Goal: Task Accomplishment & Management: Use online tool/utility

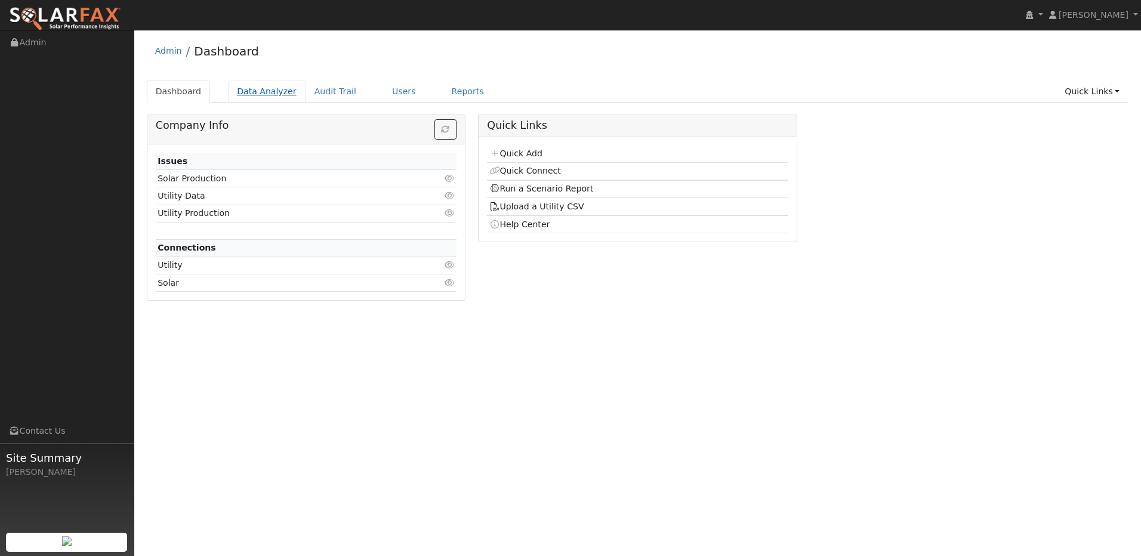
click at [252, 89] on link "Data Analyzer" at bounding box center [267, 92] width 78 height 22
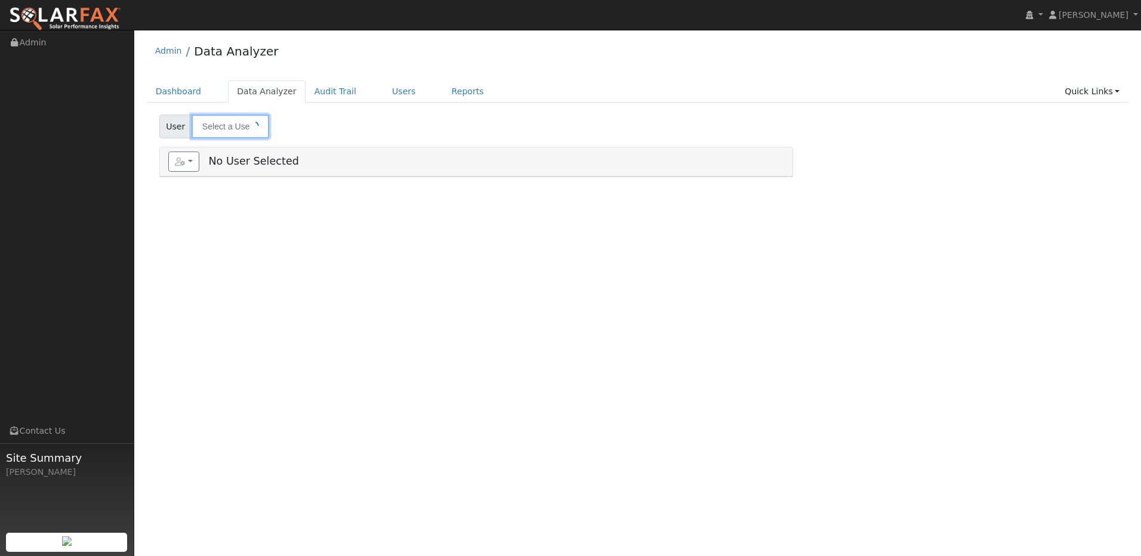
type input "Austen Alavarado"
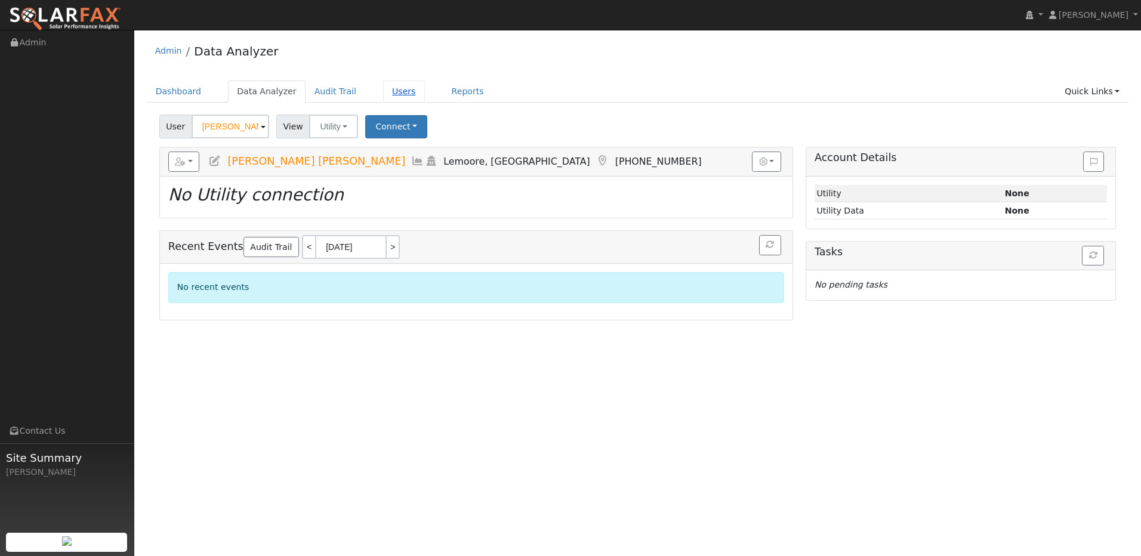
click at [383, 88] on link "Users" at bounding box center [404, 92] width 42 height 22
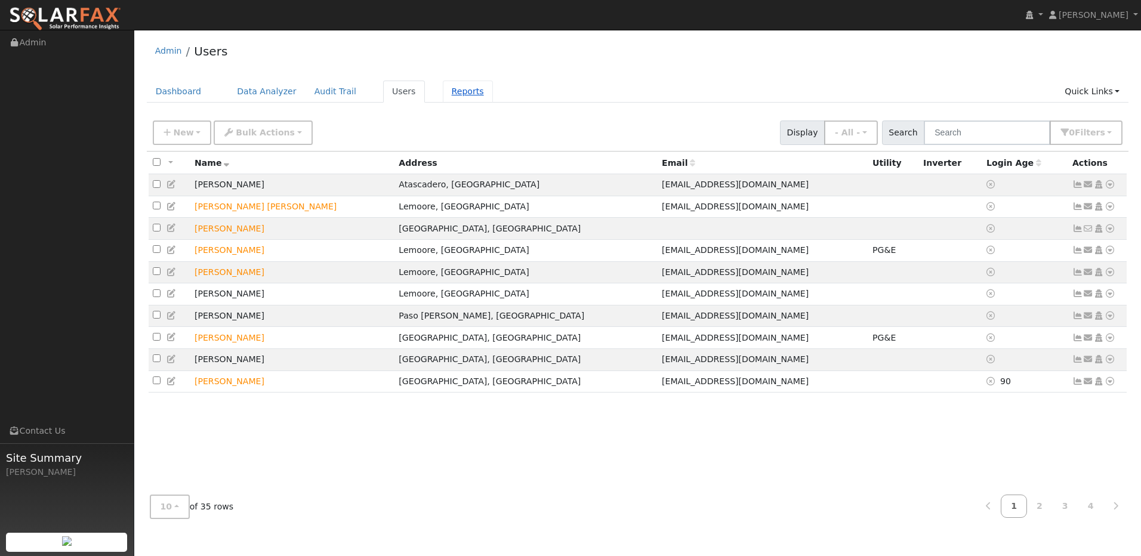
click at [443, 90] on link "Reports" at bounding box center [468, 92] width 50 height 22
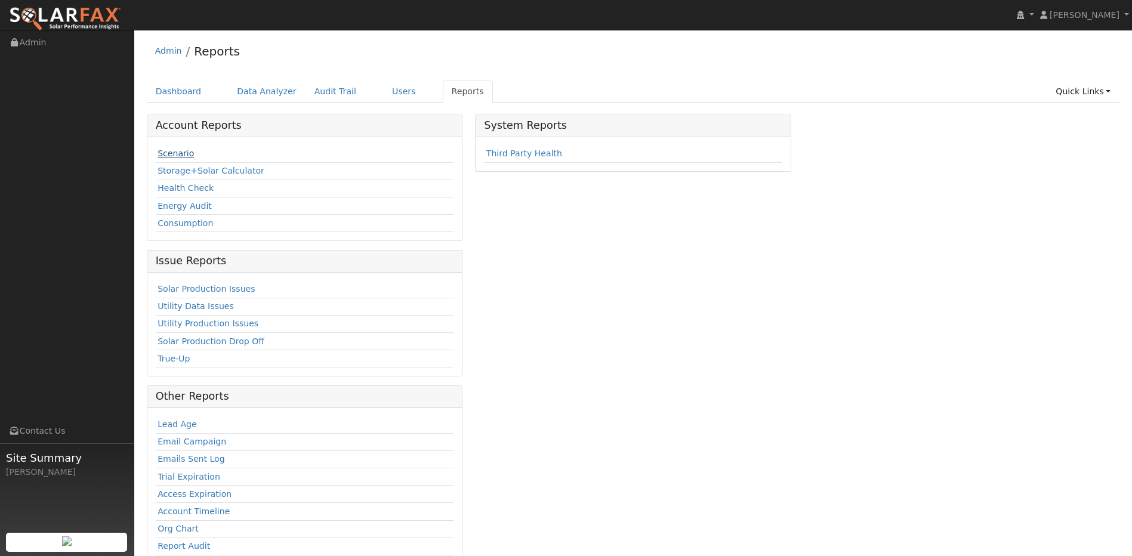
click at [170, 156] on link "Scenario" at bounding box center [175, 154] width 36 height 10
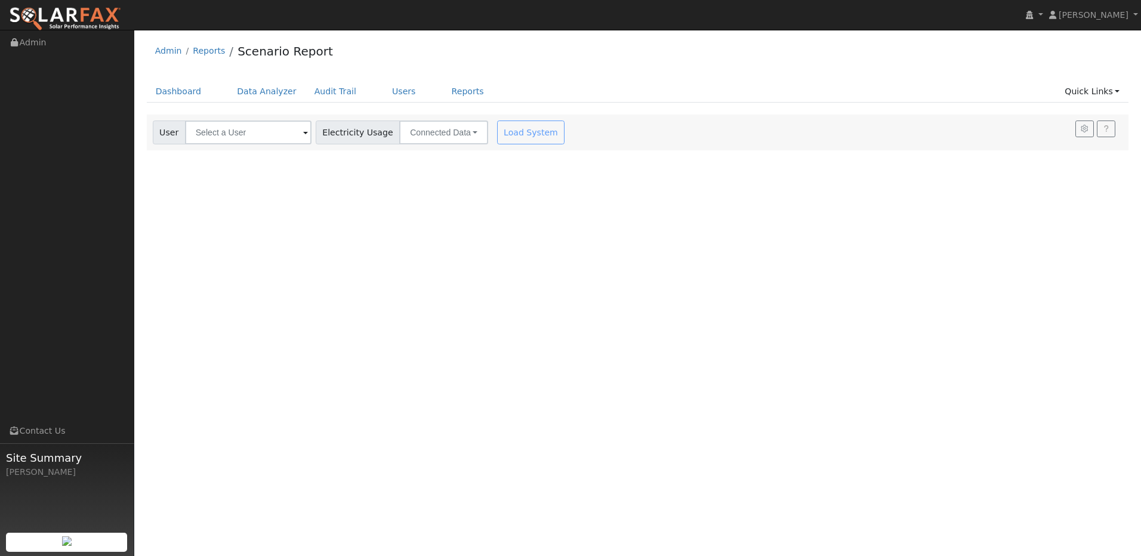
click at [303, 138] on span at bounding box center [305, 133] width 5 height 14
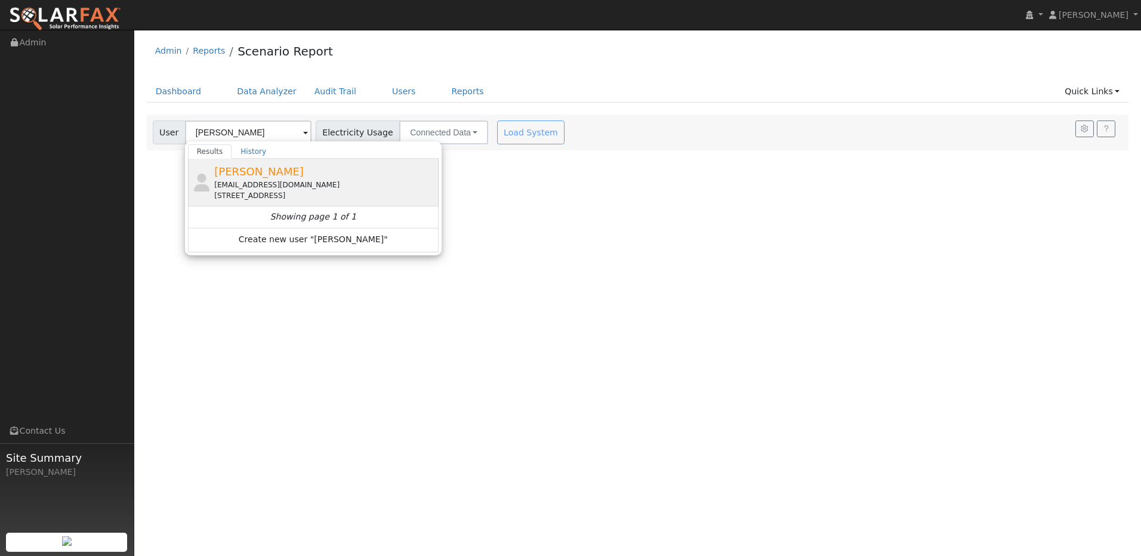
click at [228, 181] on div "[EMAIL_ADDRESS][DOMAIN_NAME]" at bounding box center [324, 185] width 221 height 11
type input "[PERSON_NAME]"
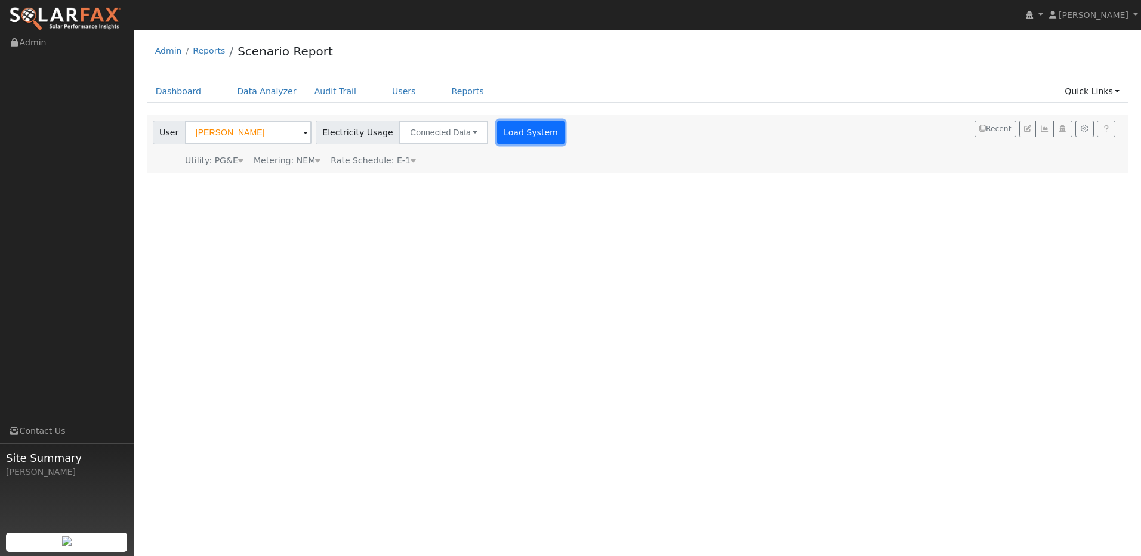
click at [515, 128] on button "Load System" at bounding box center [531, 133] width 68 height 24
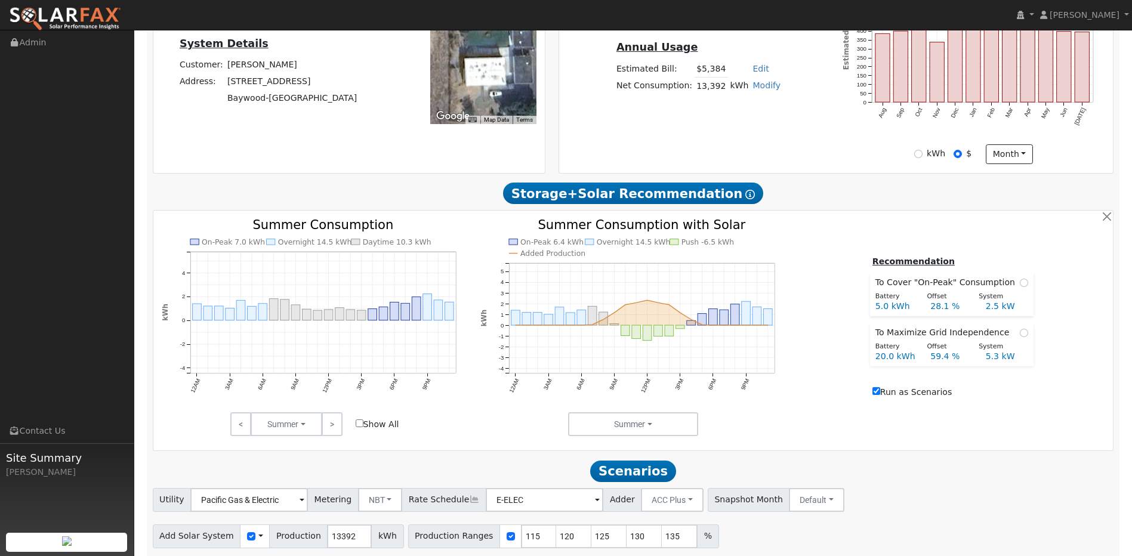
scroll to position [349, 0]
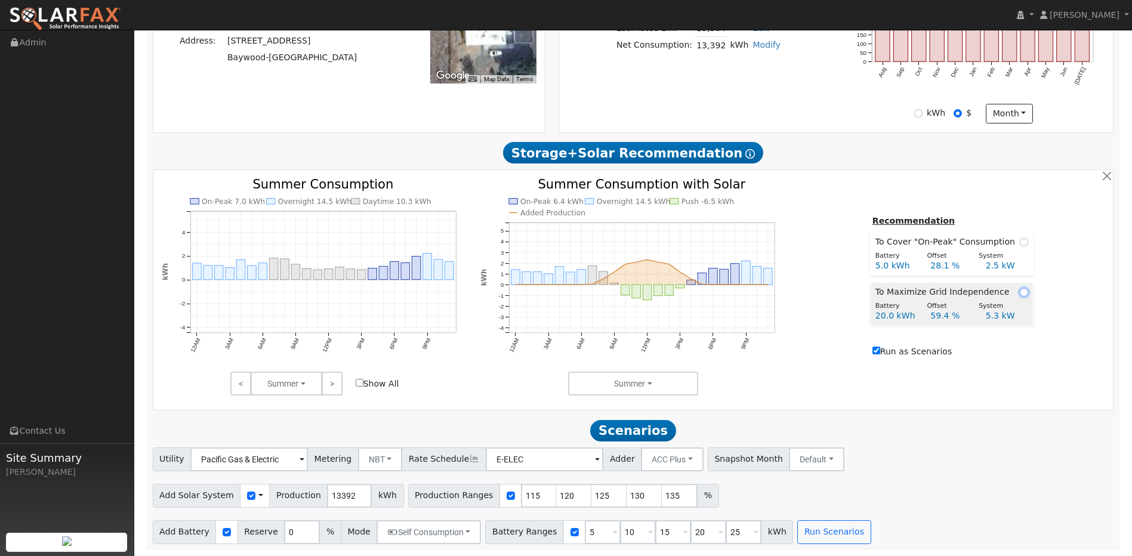
click at [1020, 295] on input "radio" at bounding box center [1024, 292] width 8 height 8
radio input "true"
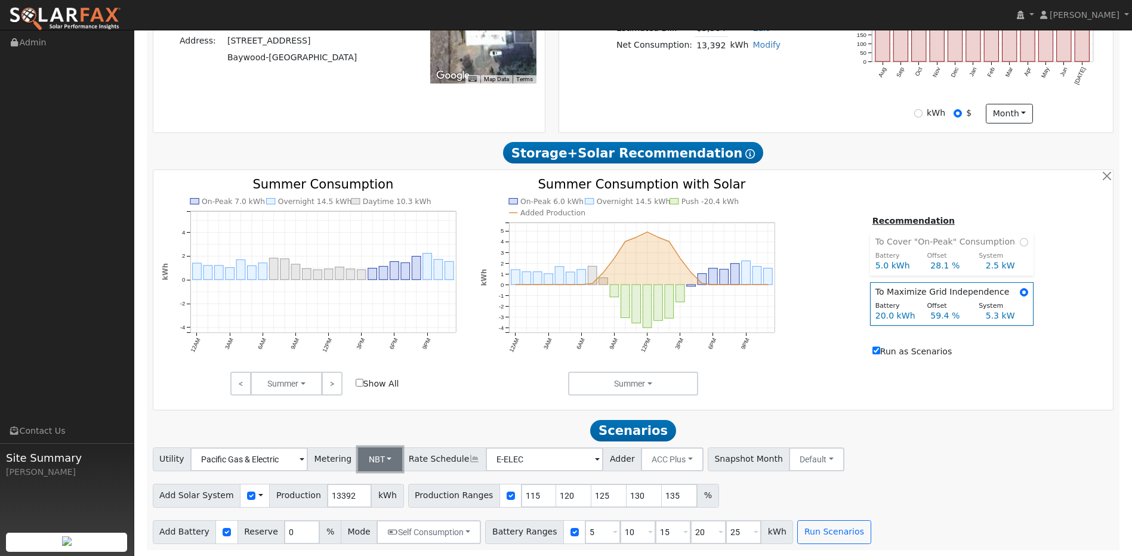
click at [386, 456] on button "NBT" at bounding box center [380, 459] width 45 height 24
drag, startPoint x: 380, startPoint y: 481, endPoint x: 594, endPoint y: 477, distance: 213.6
click at [381, 481] on link "NEM" at bounding box center [388, 485] width 83 height 17
click at [304, 461] on span at bounding box center [301, 460] width 5 height 14
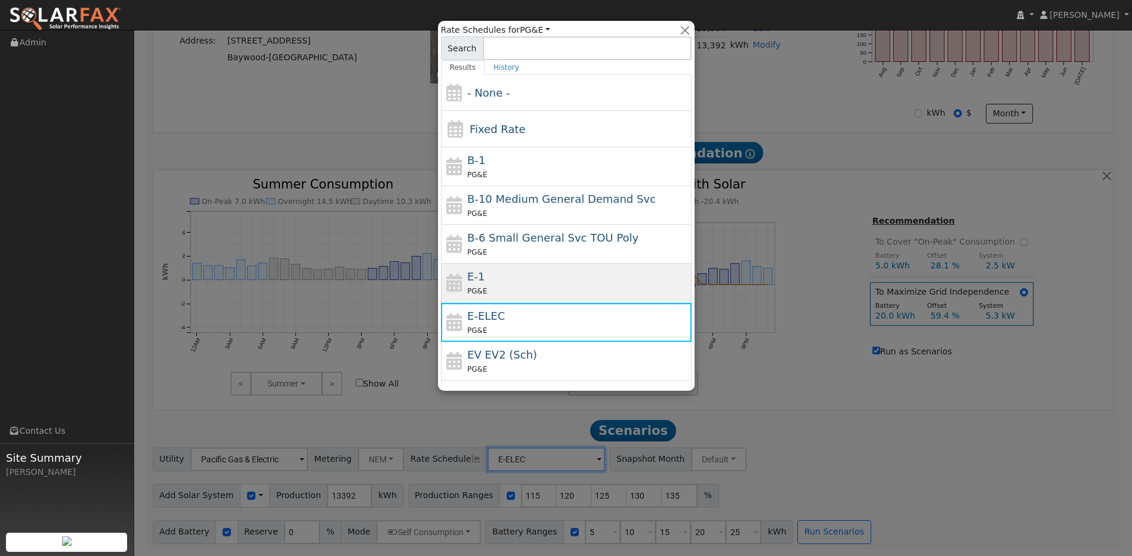
click at [474, 279] on span "E-1" at bounding box center [475, 276] width 17 height 13
type input "E-1"
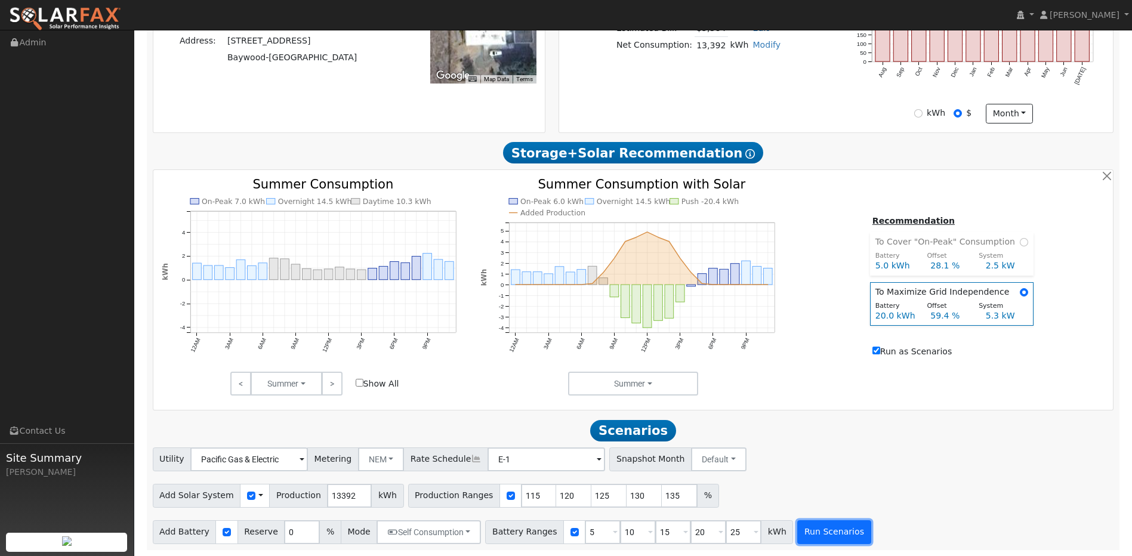
click at [797, 532] on button "Run Scenarios" at bounding box center [833, 532] width 73 height 24
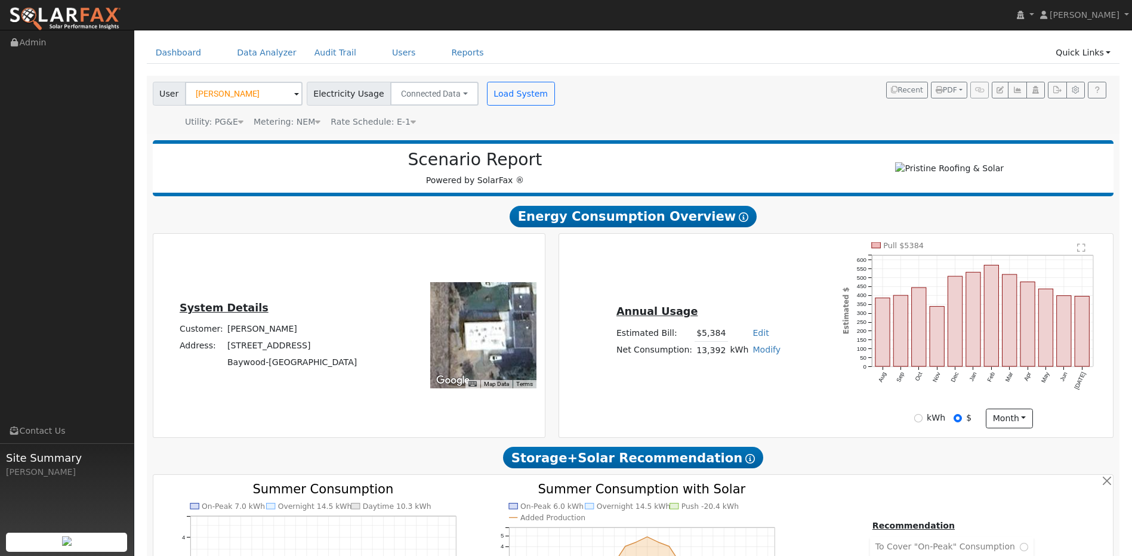
scroll to position [0, 0]
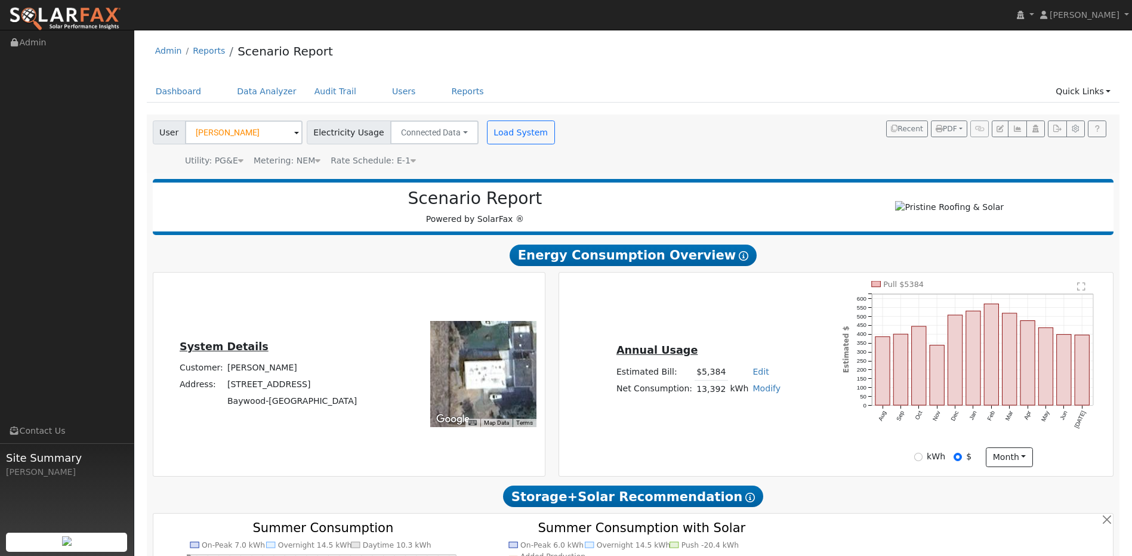
click at [238, 157] on icon at bounding box center [240, 160] width 5 height 8
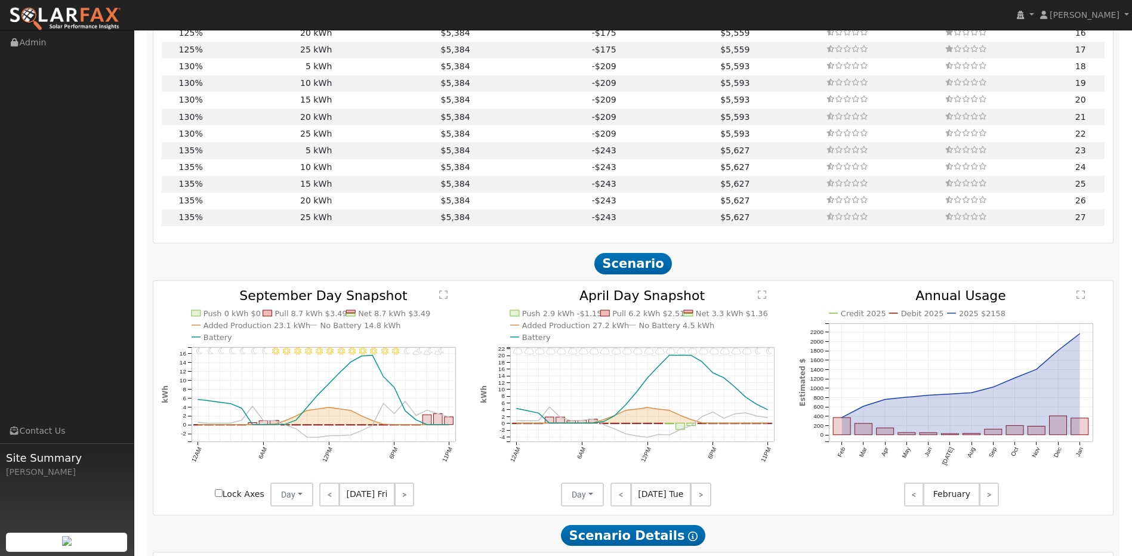
scroll to position [875, 0]
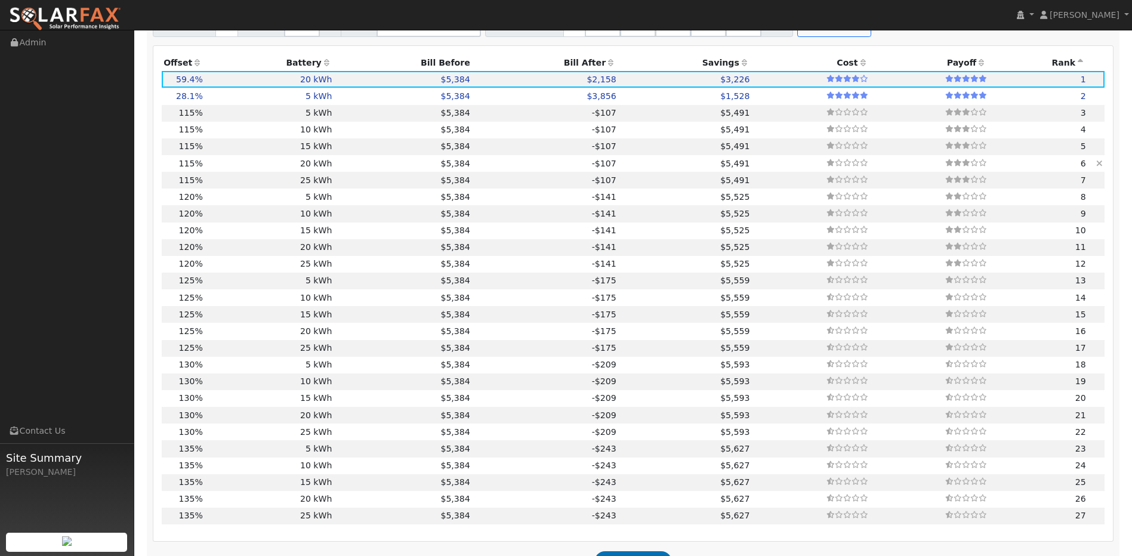
click at [261, 169] on td "20 kWh" at bounding box center [269, 163] width 129 height 17
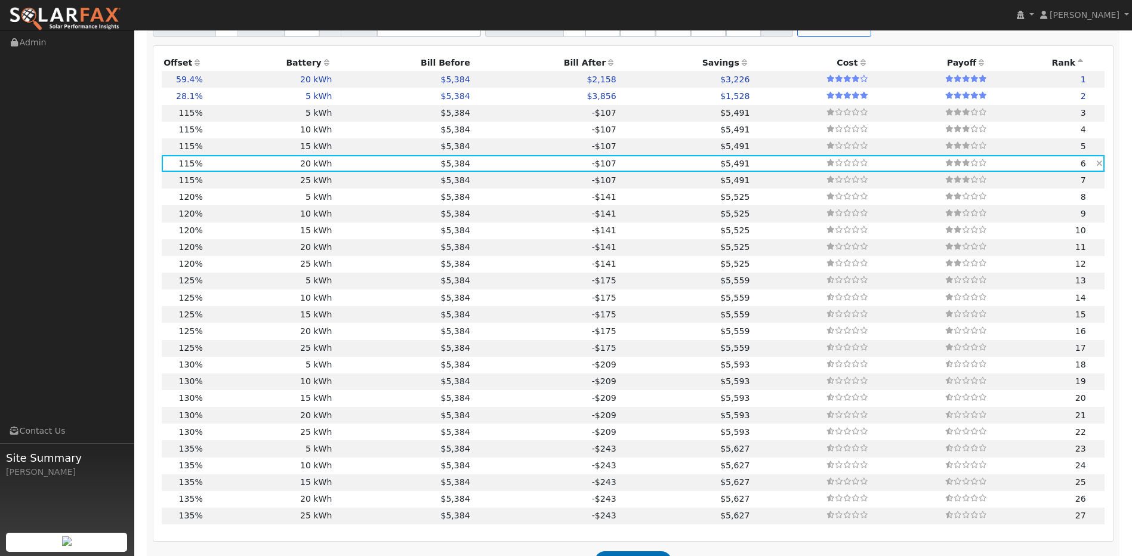
type input "10.3"
type input "$35,936"
type input "$10,781"
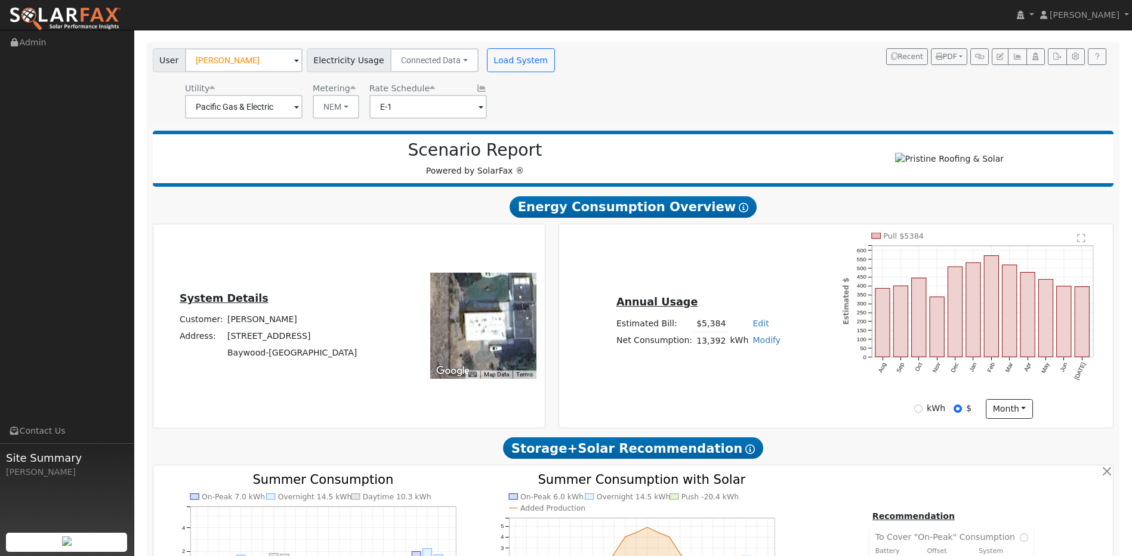
scroll to position [0, 0]
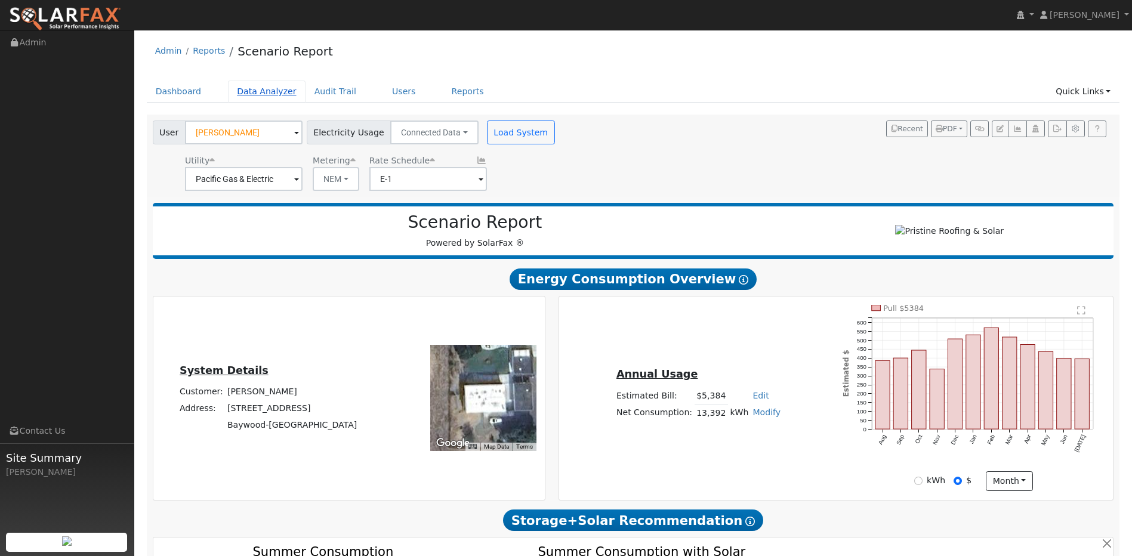
click at [265, 87] on link "Data Analyzer" at bounding box center [267, 92] width 78 height 22
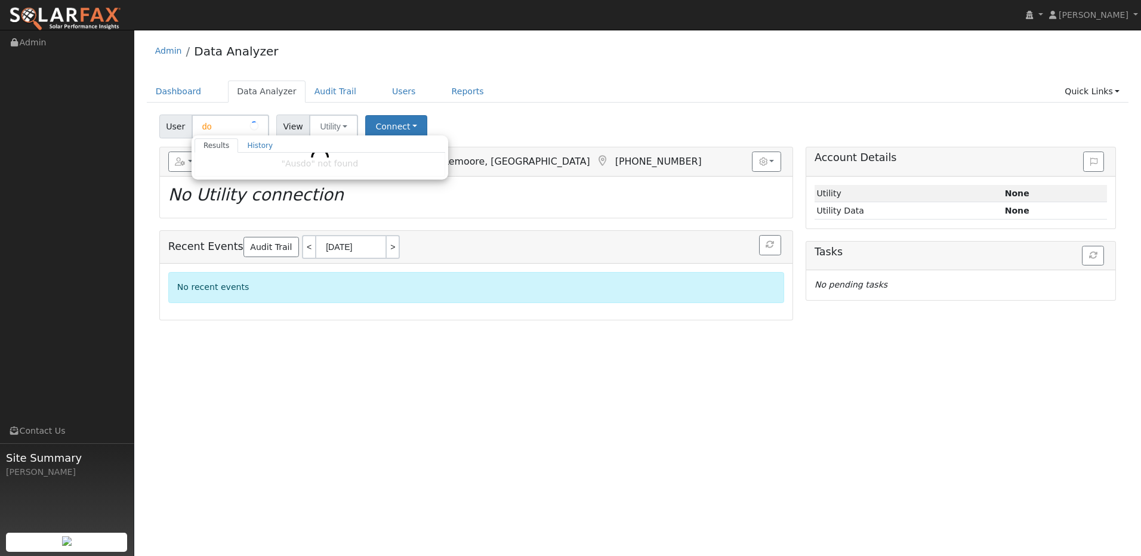
type input "d"
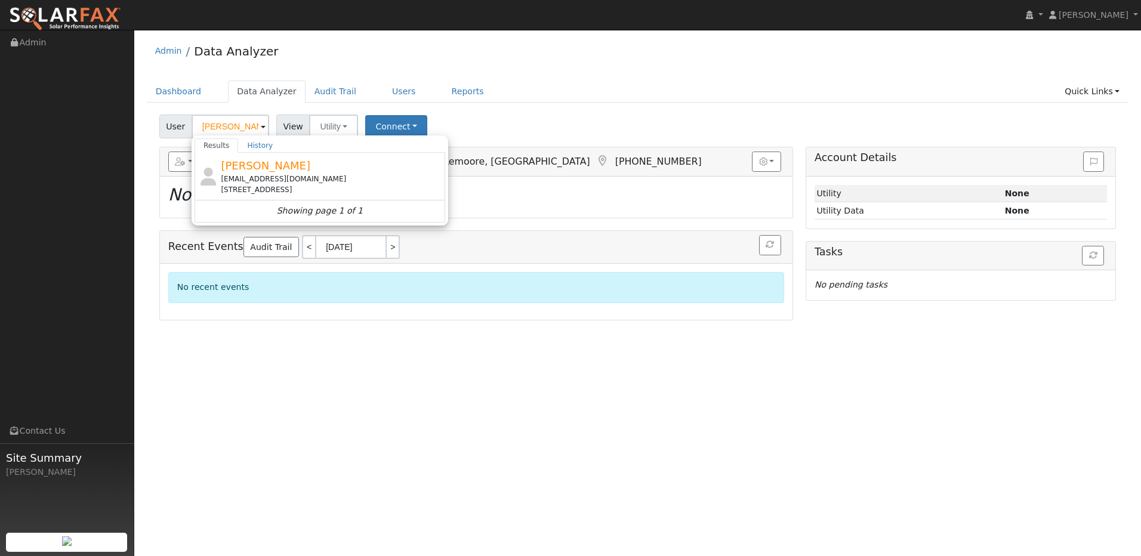
click at [268, 177] on div "[EMAIL_ADDRESS][DOMAIN_NAME]" at bounding box center [331, 179] width 221 height 11
type input "[PERSON_NAME]"
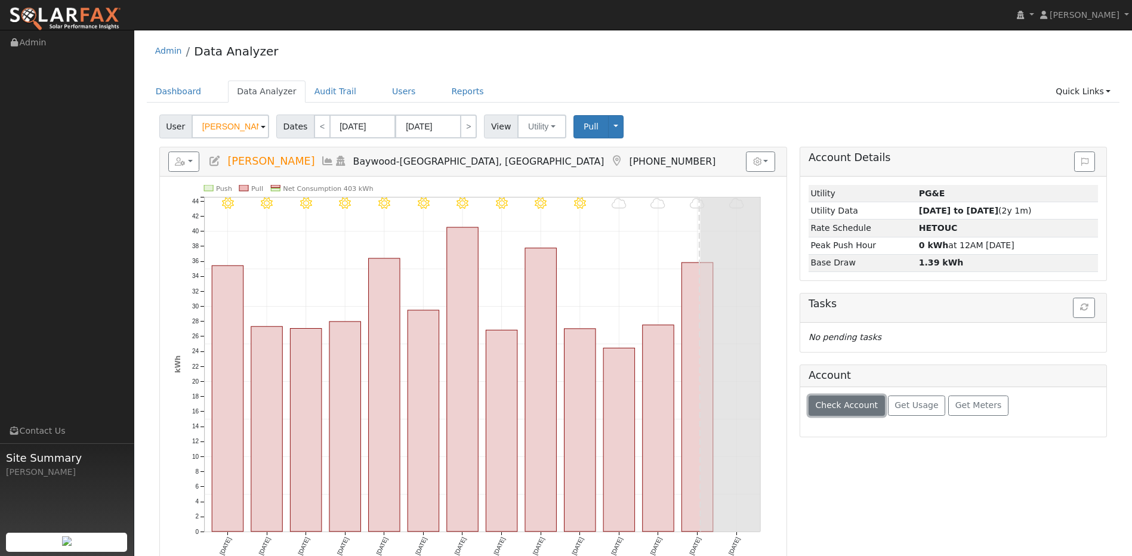
click at [844, 409] on span "Check Account" at bounding box center [846, 405] width 63 height 10
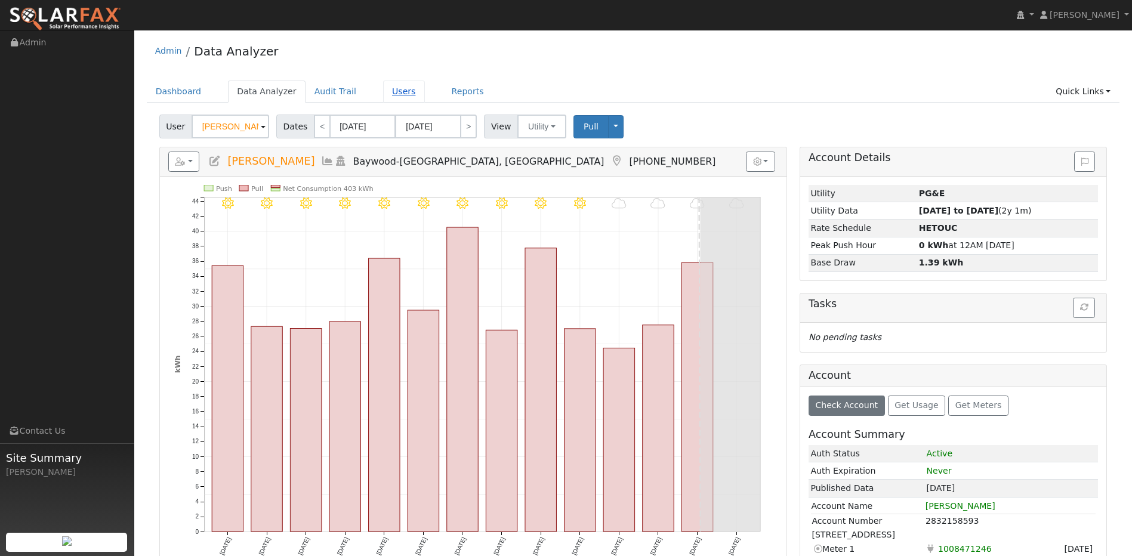
click at [393, 89] on link "Users" at bounding box center [404, 92] width 42 height 22
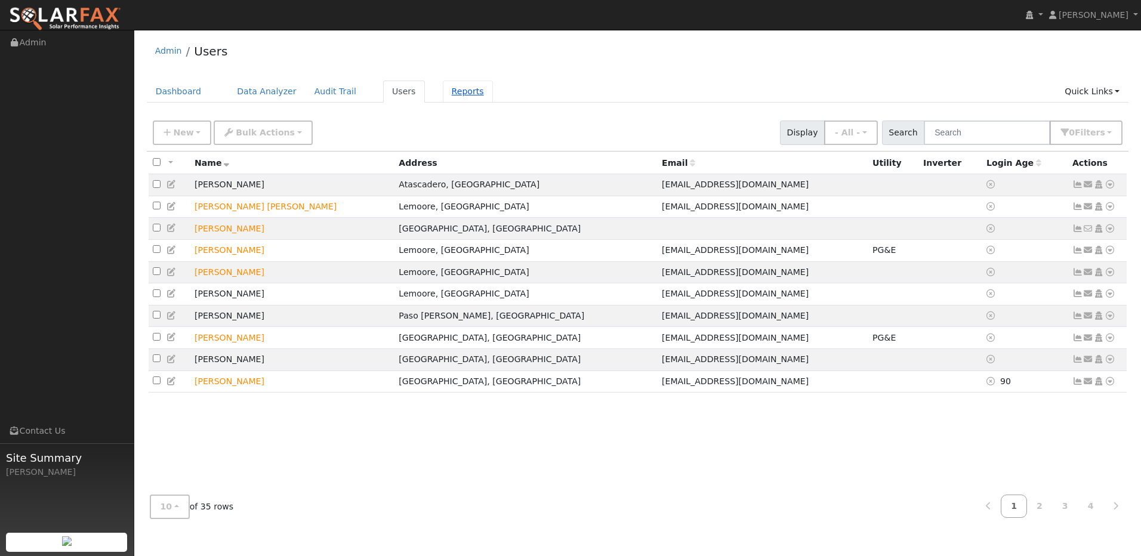
click at [443, 95] on link "Reports" at bounding box center [468, 92] width 50 height 22
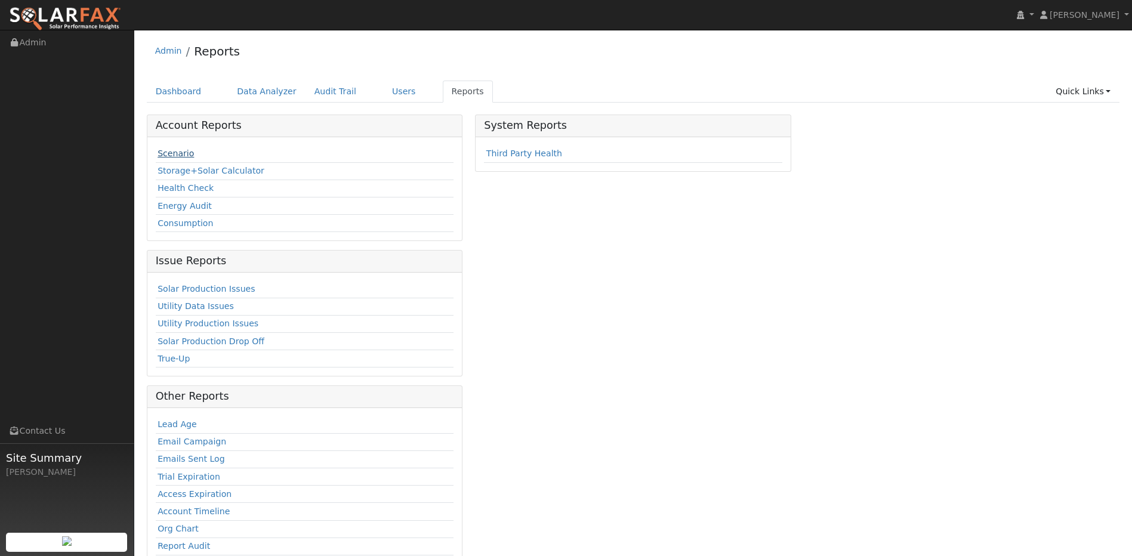
click at [186, 155] on link "Scenario" at bounding box center [175, 154] width 36 height 10
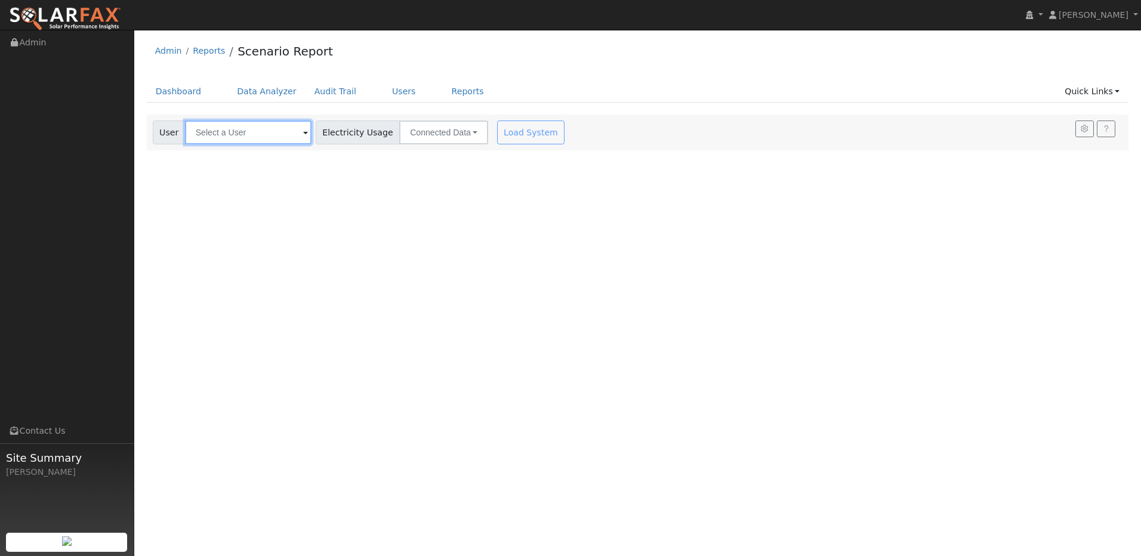
click at [269, 133] on input "text" at bounding box center [248, 133] width 126 height 24
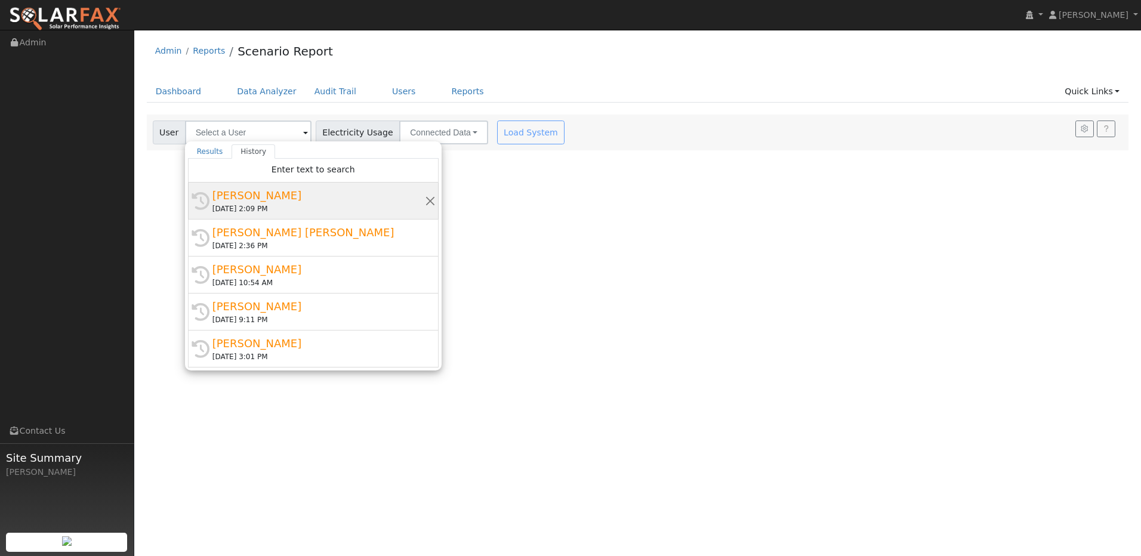
click at [282, 203] on div "Brianna Jones" at bounding box center [318, 195] width 212 height 16
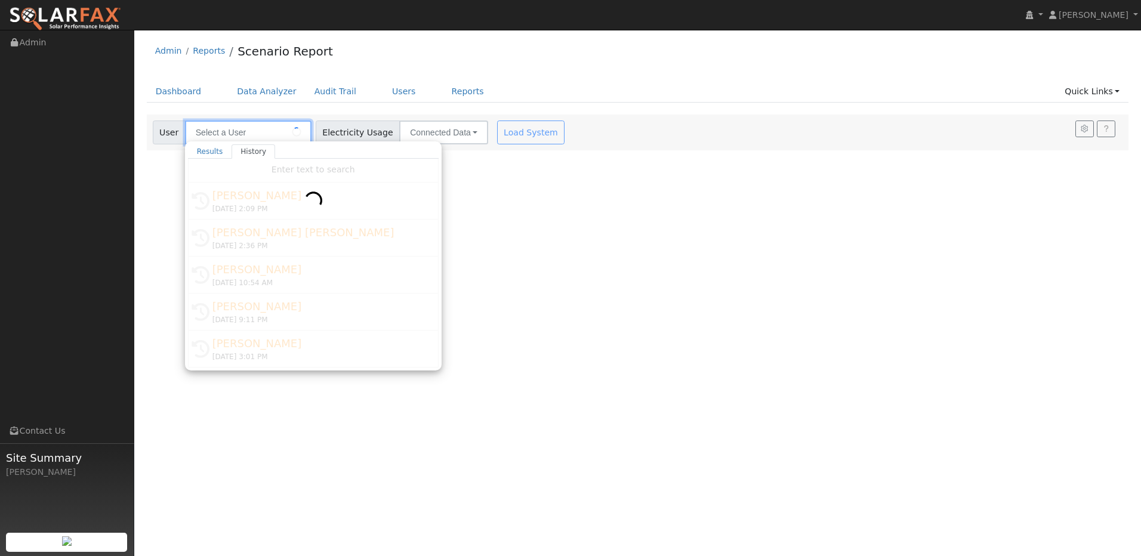
type input "Brianna Jones"
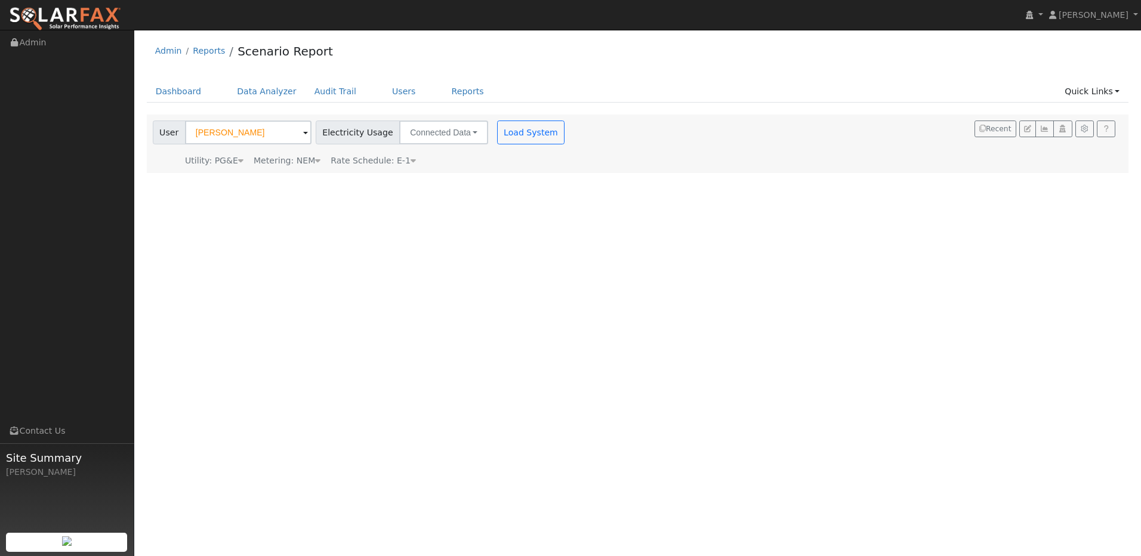
click at [388, 163] on span "Rate Schedule: E-1" at bounding box center [373, 161] width 85 height 10
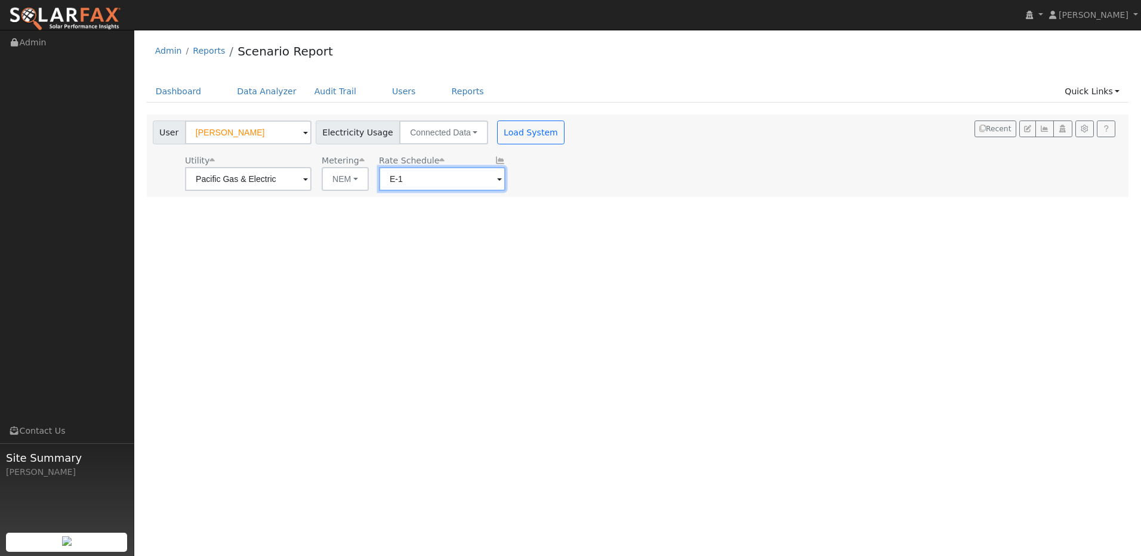
click at [311, 177] on input "E-1" at bounding box center [248, 179] width 126 height 24
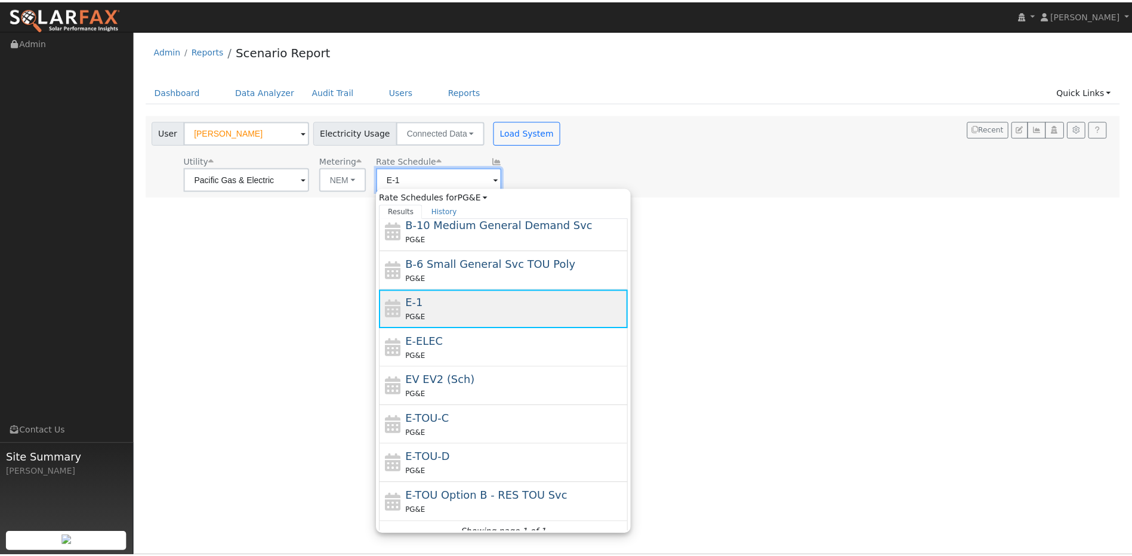
scroll to position [131, 0]
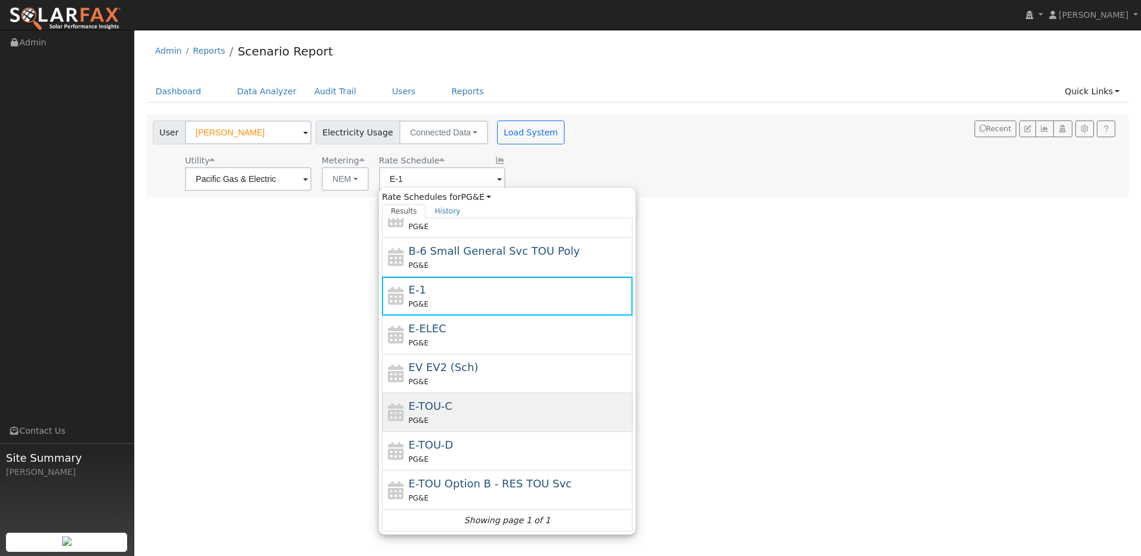
click at [455, 405] on div "E-TOU-C PG&E" at bounding box center [519, 412] width 221 height 29
type input "E-TOU-C"
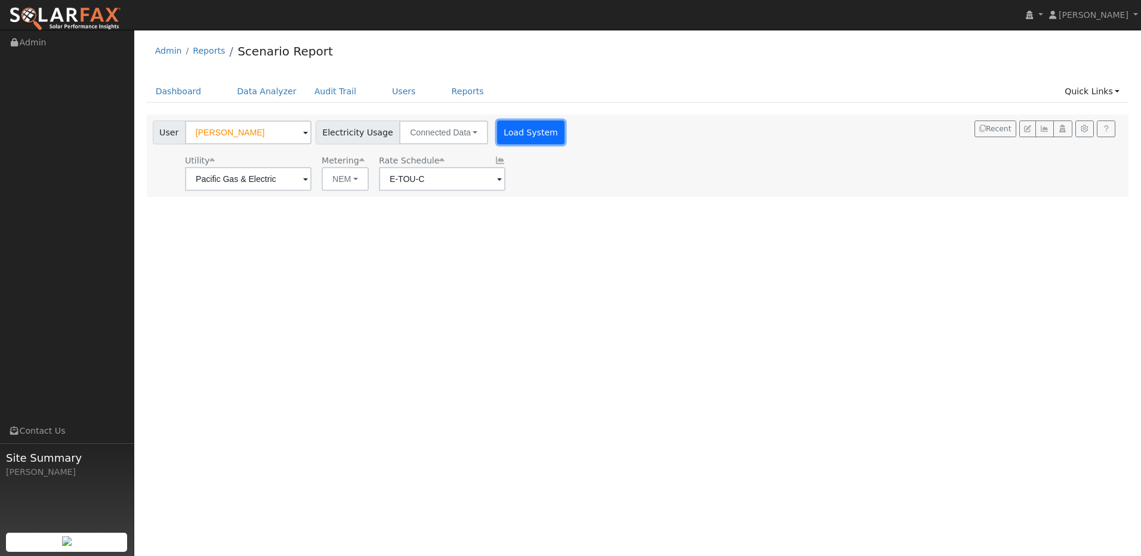
click at [497, 132] on button "Load System" at bounding box center [531, 133] width 68 height 24
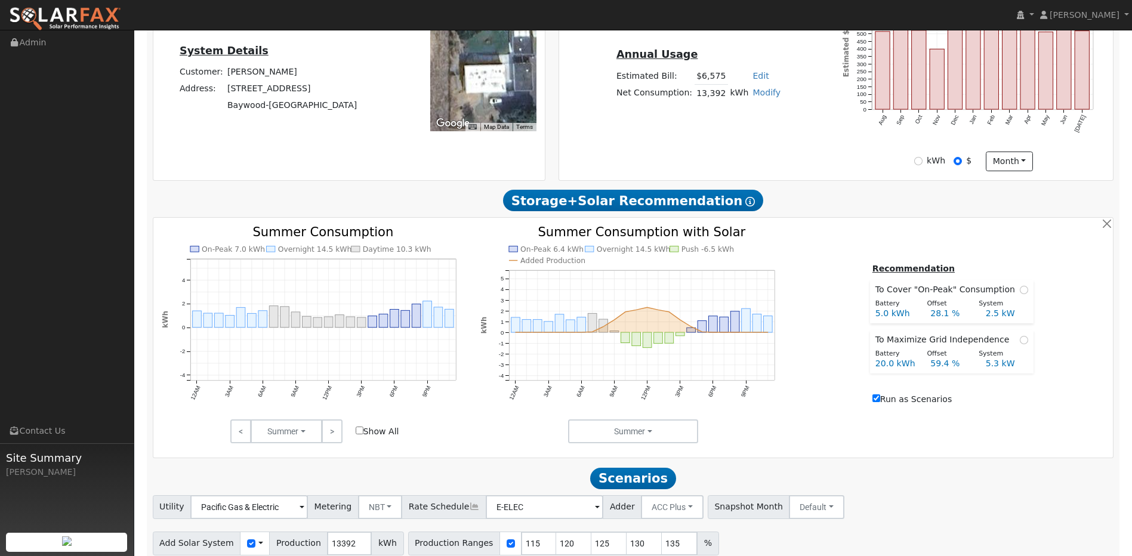
scroll to position [349, 0]
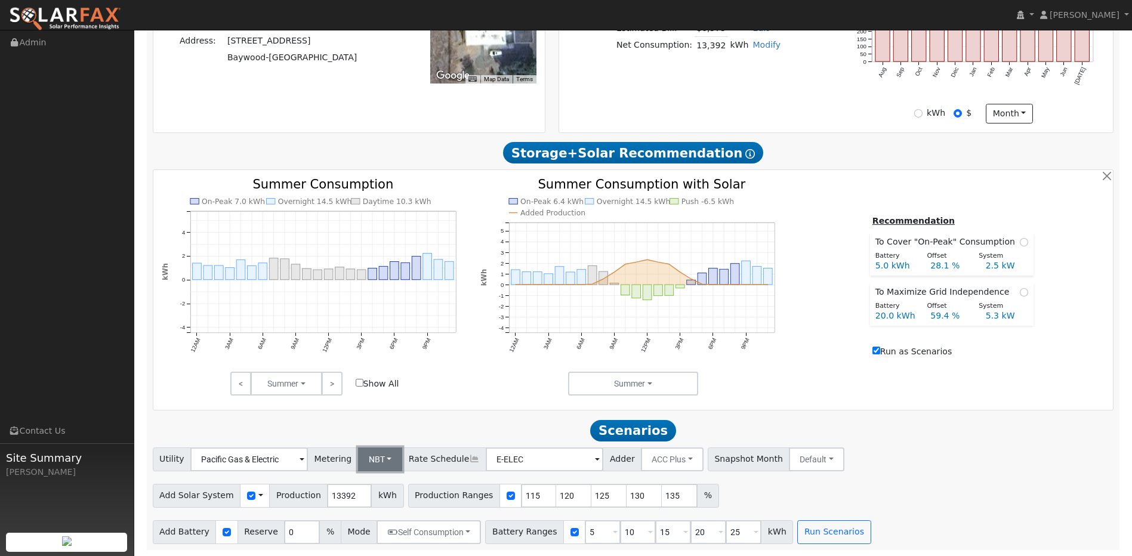
click at [387, 455] on button "NBT" at bounding box center [380, 459] width 45 height 24
drag, startPoint x: 380, startPoint y: 481, endPoint x: 396, endPoint y: 481, distance: 16.1
click at [382, 483] on link "NEM" at bounding box center [388, 485] width 83 height 17
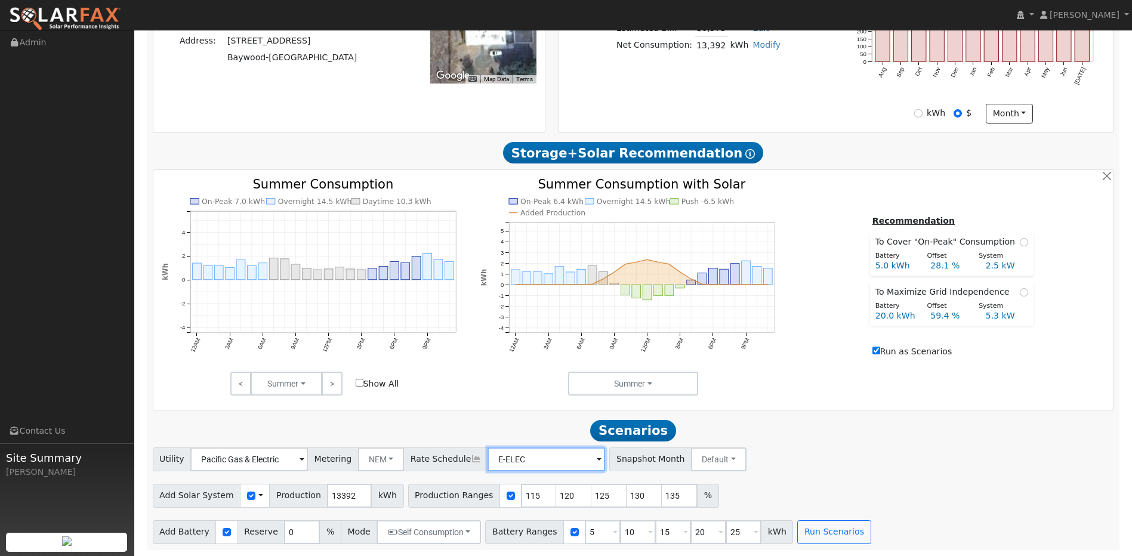
click at [308, 464] on input "E-ELEC" at bounding box center [249, 459] width 118 height 24
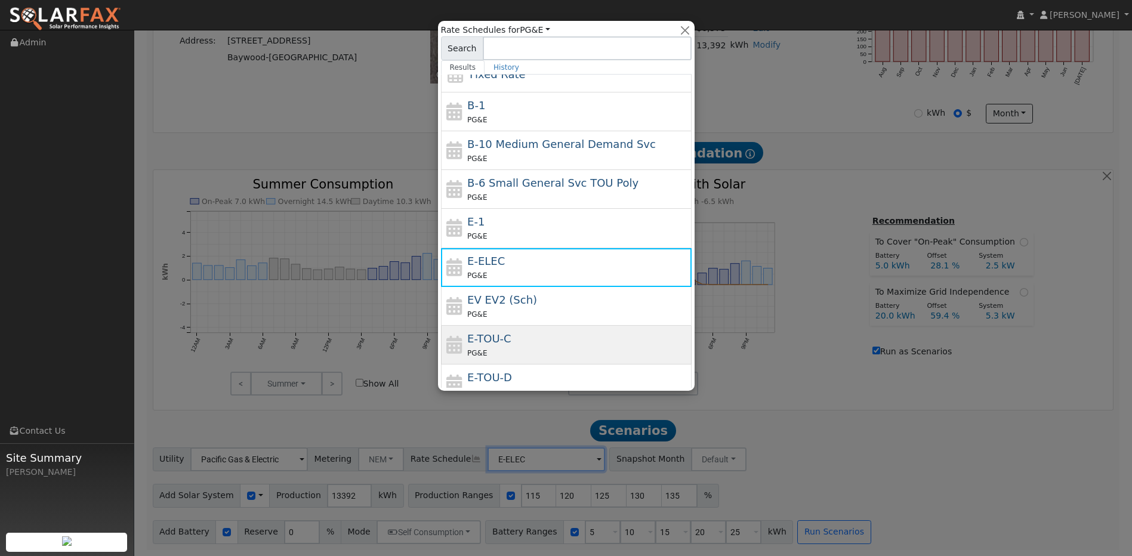
scroll to position [131, 0]
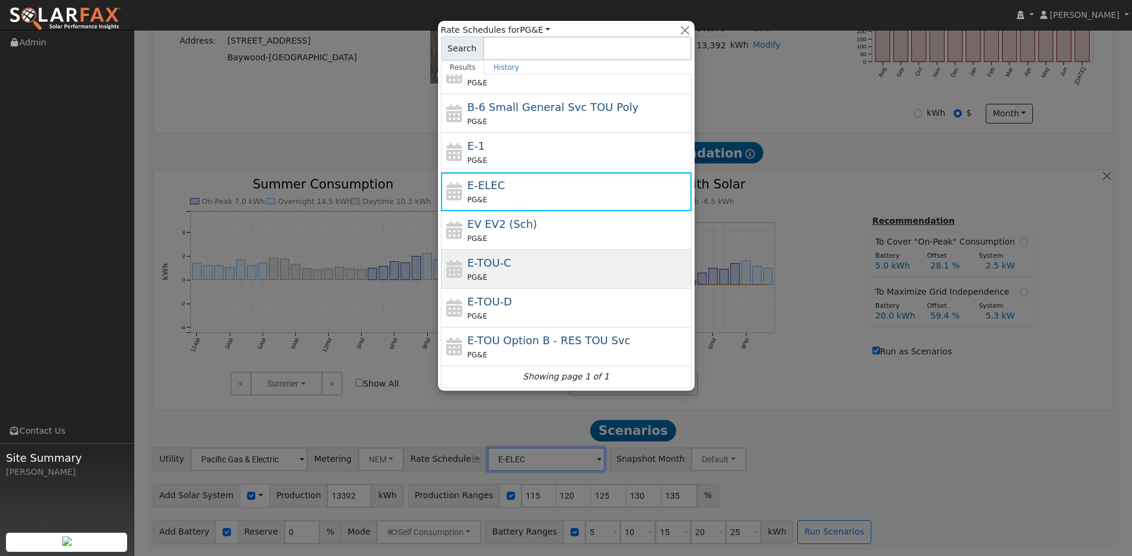
click at [524, 266] on div "E-TOU-C PG&E" at bounding box center [577, 269] width 221 height 29
type input "E-TOU-C"
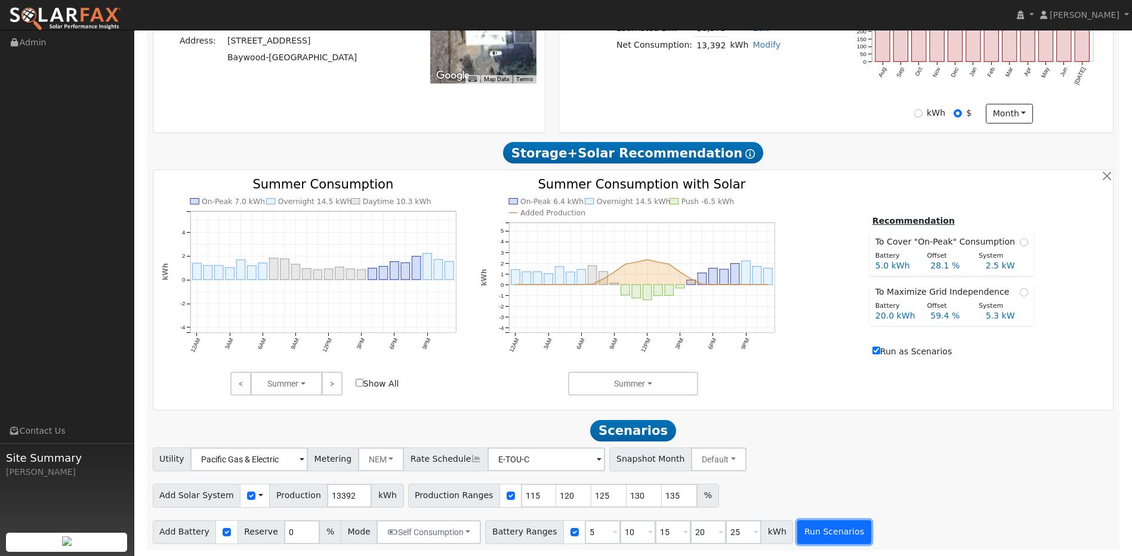
click at [817, 525] on button "Run Scenarios" at bounding box center [833, 532] width 73 height 24
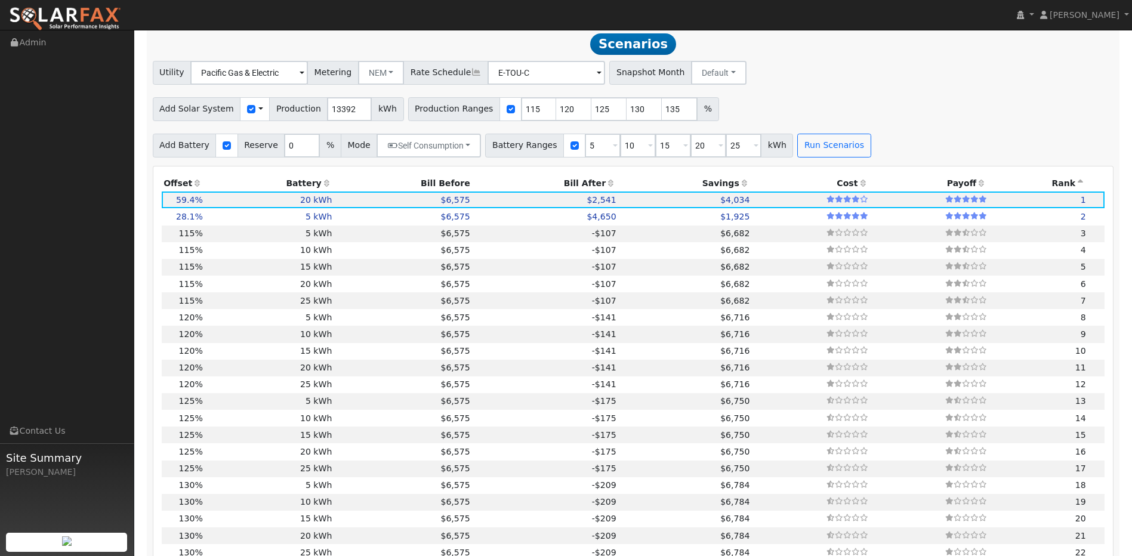
scroll to position [732, 0]
click at [233, 286] on td "20 kWh" at bounding box center [269, 282] width 129 height 17
type input "10.3"
type input "$35,936"
type input "$10,781"
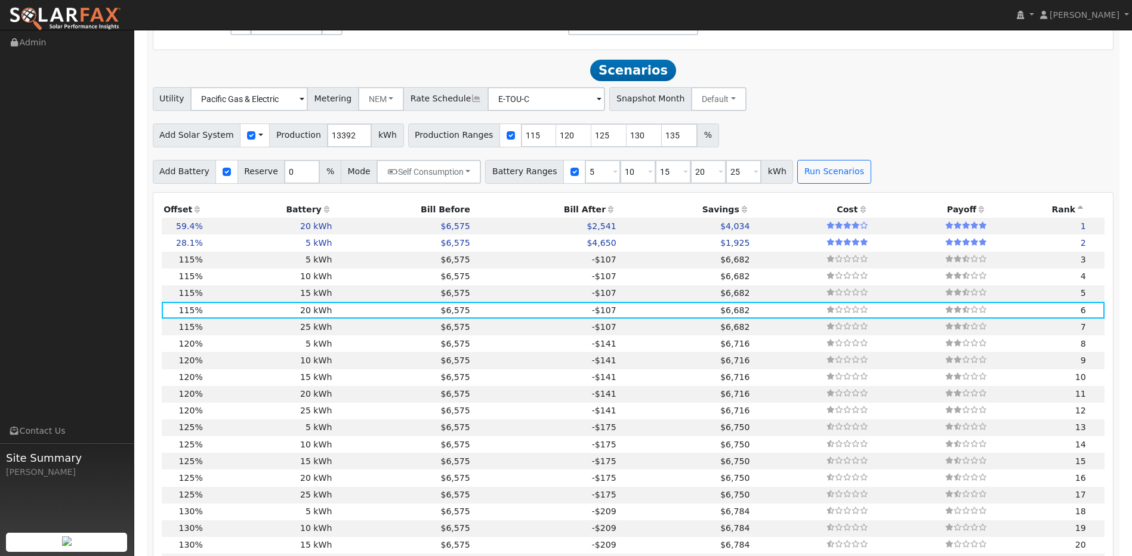
scroll to position [672, 0]
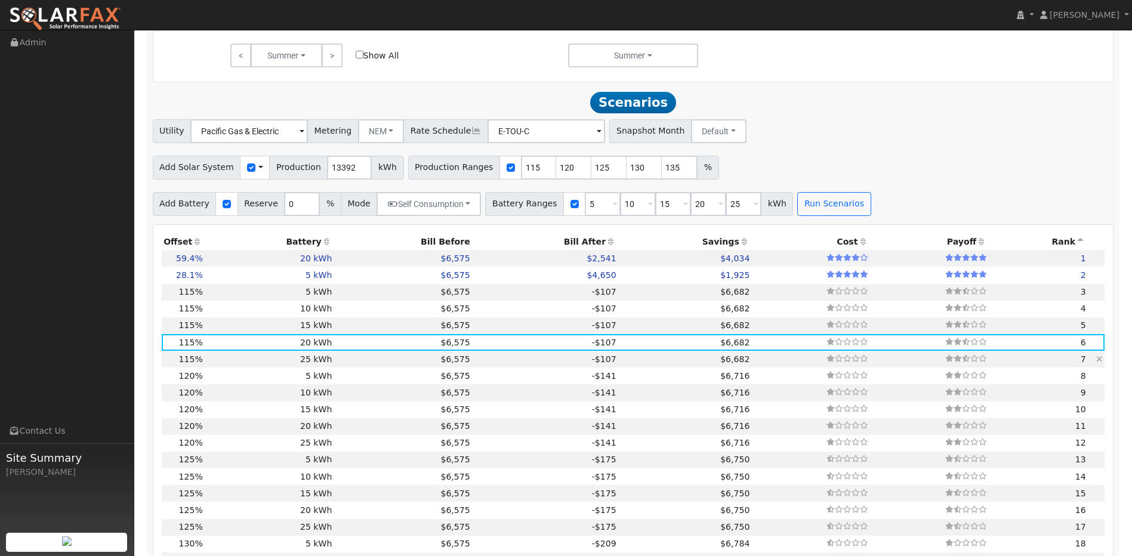
click at [313, 364] on td "25 kWh" at bounding box center [269, 359] width 129 height 17
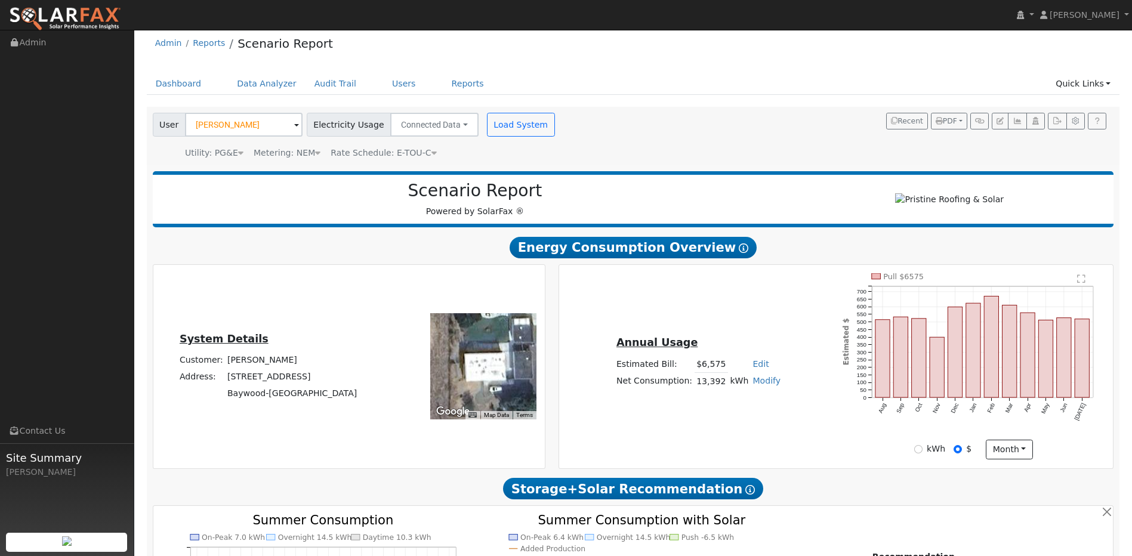
scroll to position [0, 0]
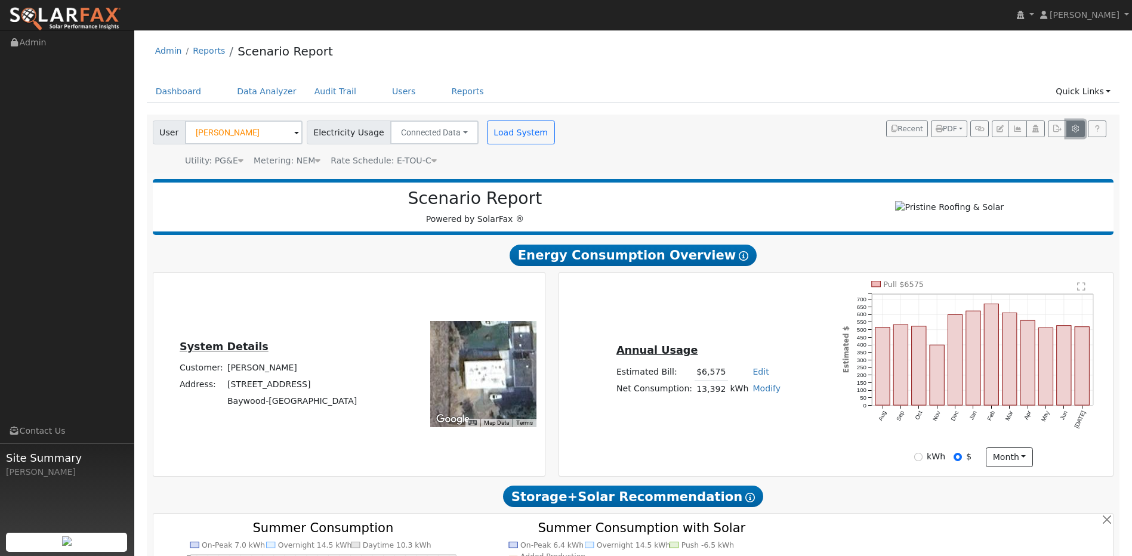
click at [1081, 130] on button "button" at bounding box center [1075, 129] width 18 height 17
type input "115"
type input "120"
type input "125"
type input "130"
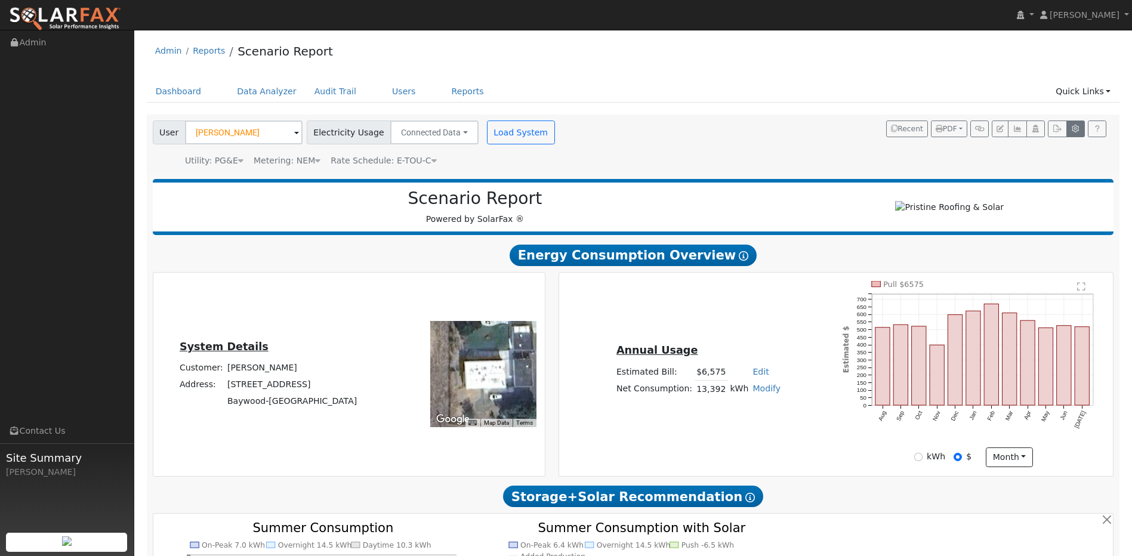
type input "135"
type input "0"
type input "5"
type input "0"
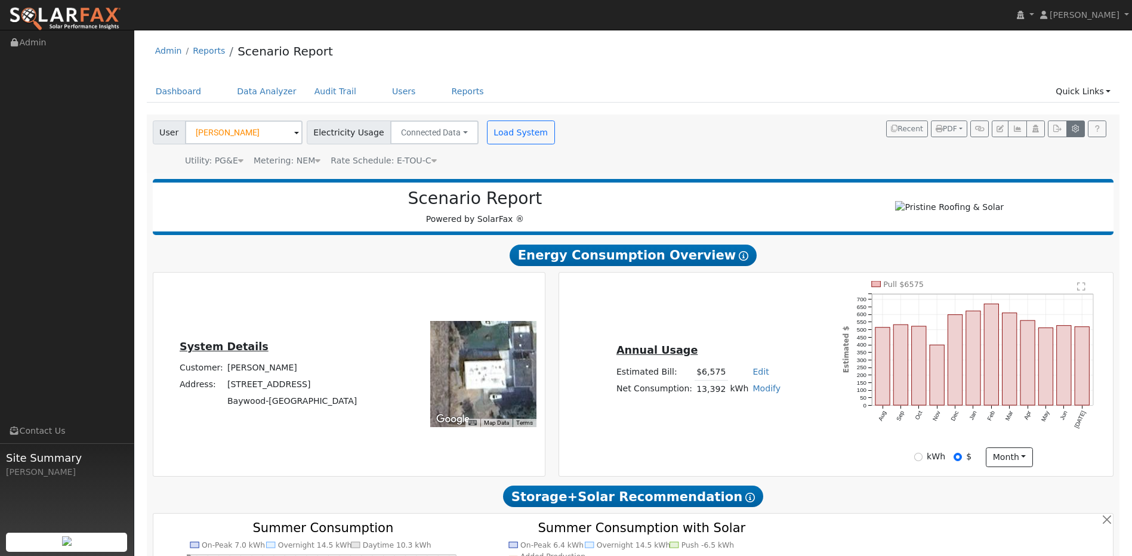
type input "430"
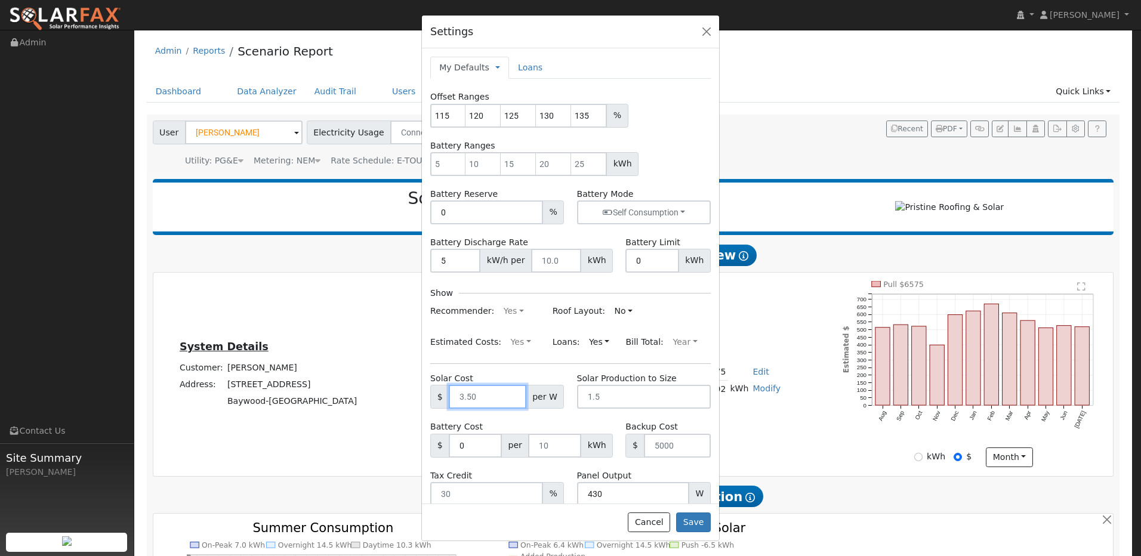
click at [495, 399] on input "text" at bounding box center [487, 397] width 77 height 24
click at [493, 396] on input "text" at bounding box center [487, 397] width 77 height 24
click at [487, 396] on input "text" at bounding box center [487, 397] width 77 height 24
click at [873, 483] on div "Settings My Defaults Temporary My Defaults Company Defaults System Defaults Loa…" at bounding box center [570, 278] width 1141 height 556
click at [710, 32] on button "button" at bounding box center [706, 31] width 17 height 17
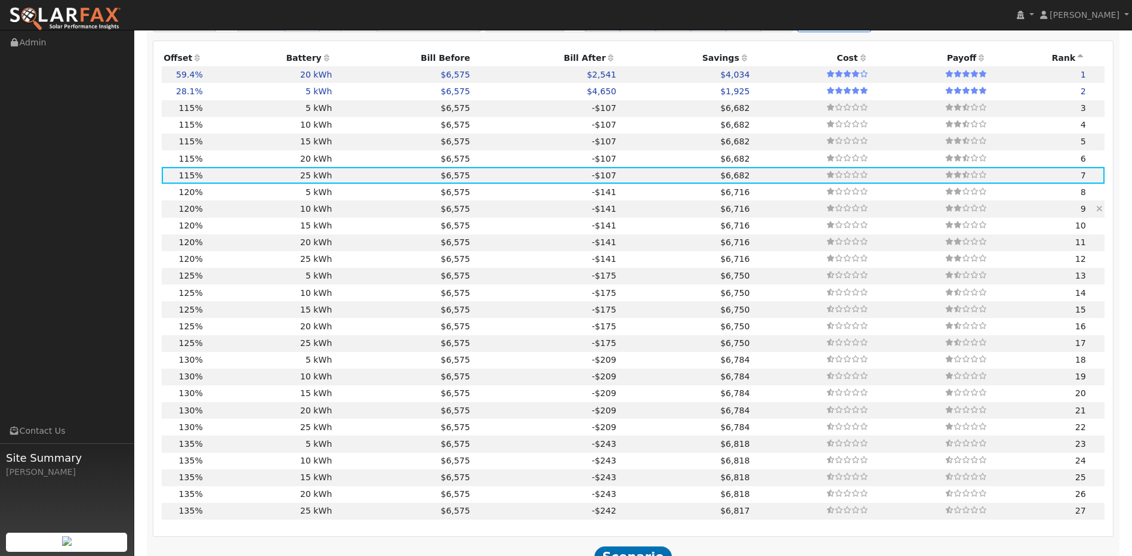
scroll to position [851, 0]
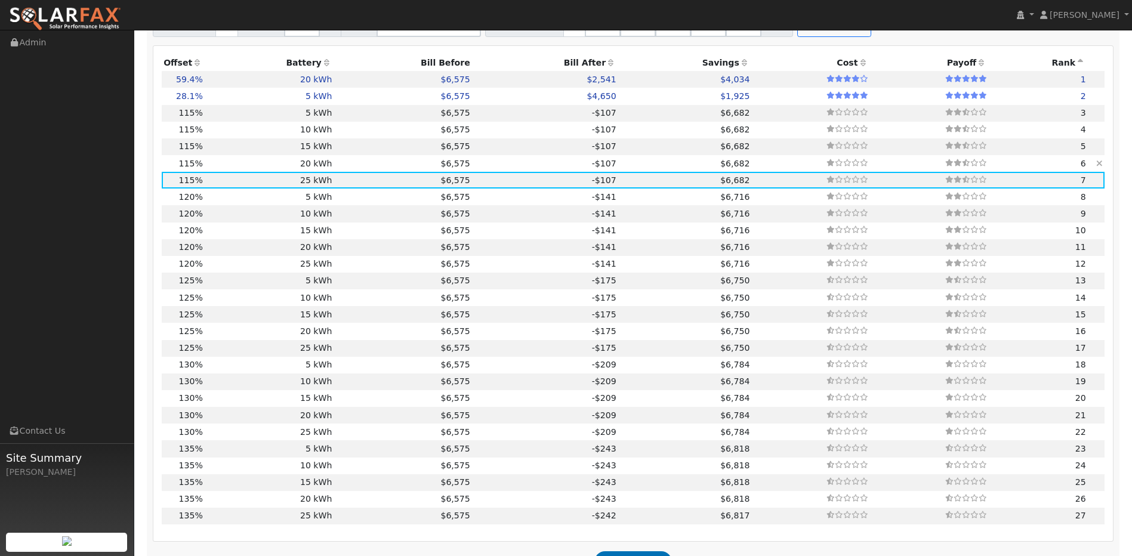
click at [341, 164] on td "$6,575" at bounding box center [403, 163] width 138 height 17
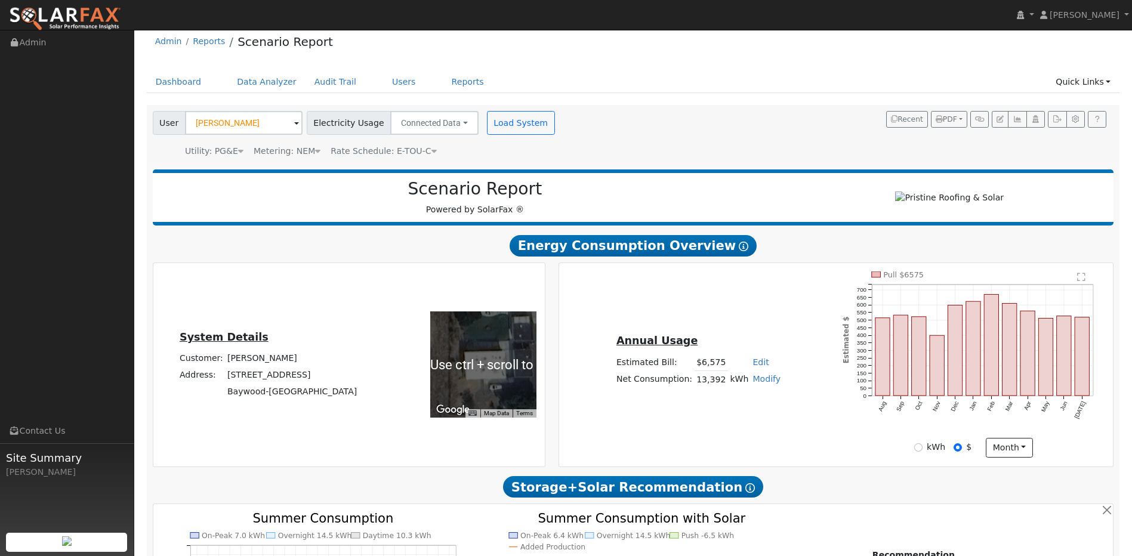
scroll to position [0, 0]
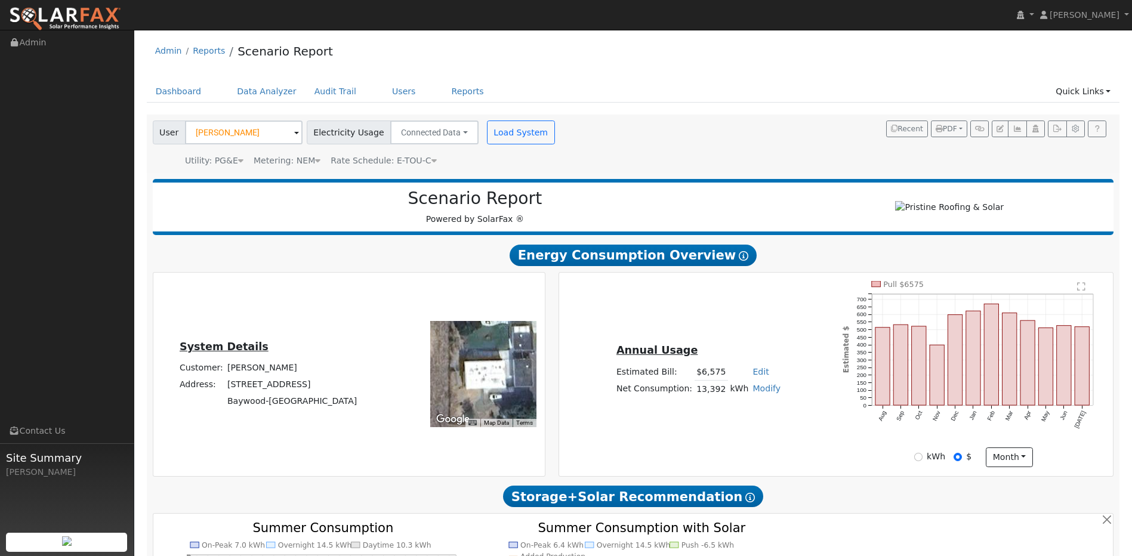
drag, startPoint x: 344, startPoint y: 409, endPoint x: 233, endPoint y: 396, distance: 111.8
click at [233, 396] on tbody "Customer: Brianna Jones Address: 1326 Nipomo Avenue Baywood-Los Osos, CA 93402" at bounding box center [267, 385] width 181 height 50
copy tbody "1326 Nipomo Avenue Baywood-Los Osos, CA 93402"
